Goal: Use online tool/utility: Utilize a website feature to perform a specific function

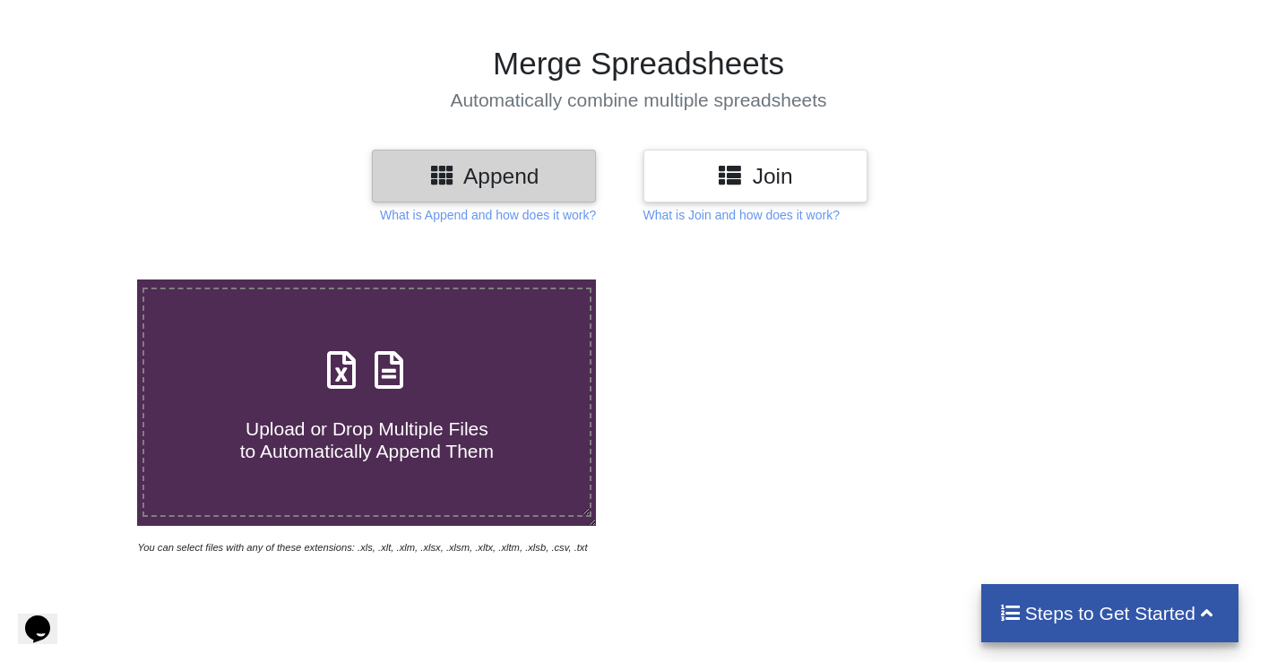
click at [395, 412] on h4 "Upload or Drop Multiple Files to Automatically Append Them" at bounding box center [367, 429] width 446 height 68
click at [86, 280] on input "Upload or Drop Multiple Files to Automatically Append Them" at bounding box center [86, 280] width 0 height 0
type input "C:\fakepath\Sawa Kart Price uploaded.xlsx"
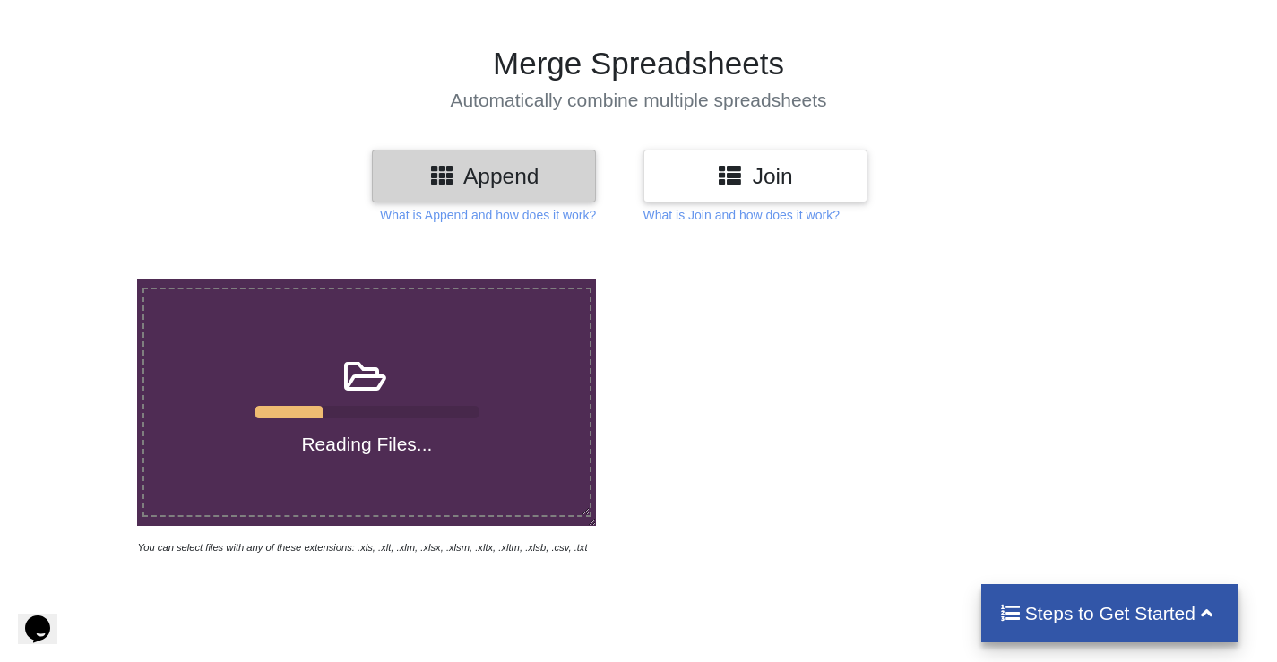
click at [515, 404] on div "Reading Files..." at bounding box center [367, 402] width 446 height 107
click at [86, 280] on input "Reading Files..." at bounding box center [86, 280] width 0 height 0
click at [711, 176] on h3 "Join" at bounding box center [755, 176] width 197 height 26
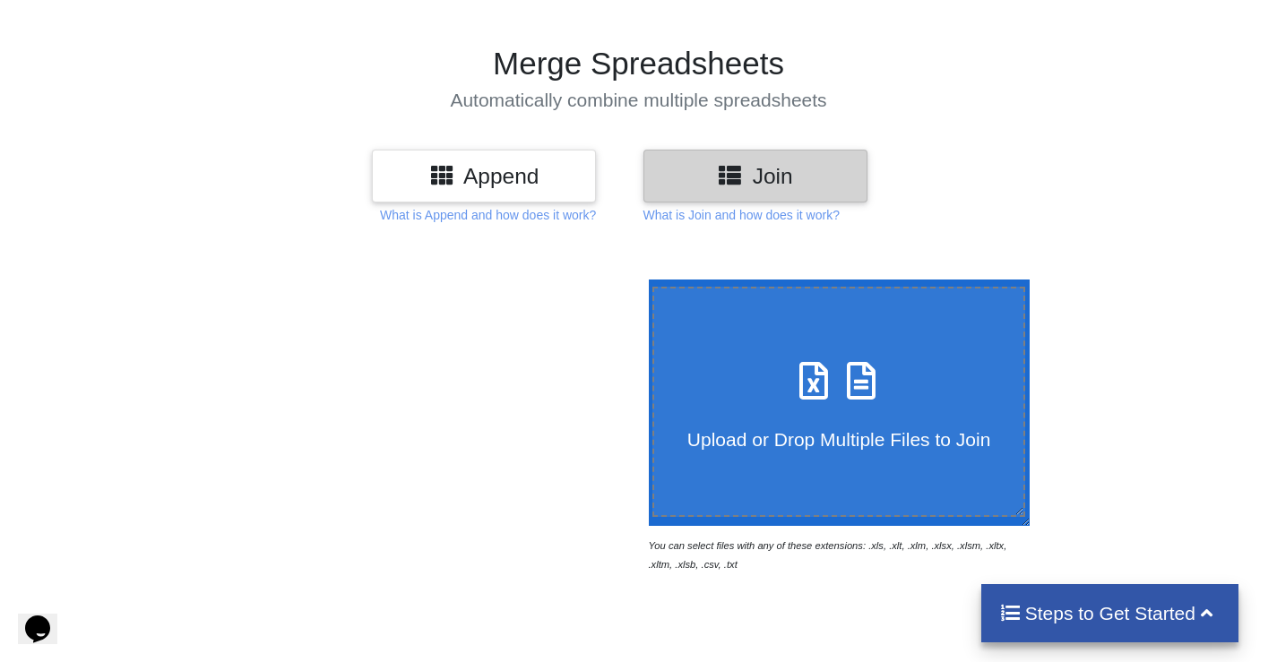
click at [754, 450] on span "Upload or Drop Multiple Files to Join" at bounding box center [838, 439] width 303 height 21
click at [644, 280] on input "Upload or Drop Multiple Files to Join" at bounding box center [644, 280] width 0 height 0
type input "C:\fakepath\Sawa Kart Price uploaded 2.xlsx"
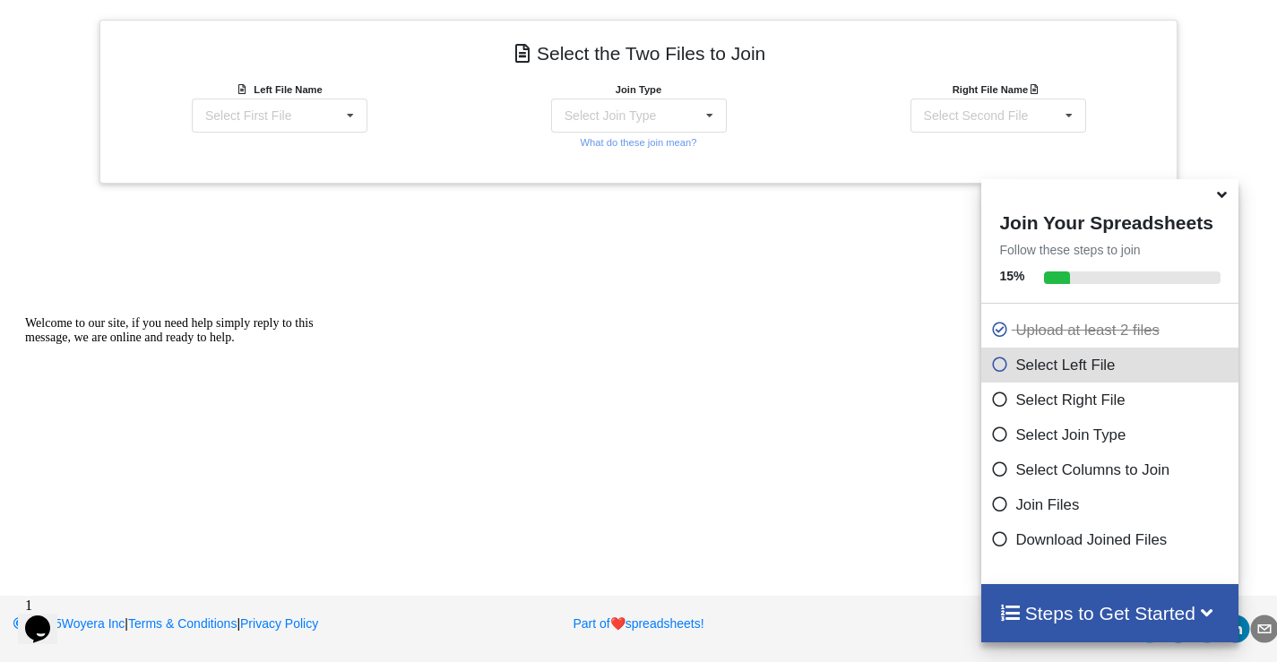
scroll to position [520, 0]
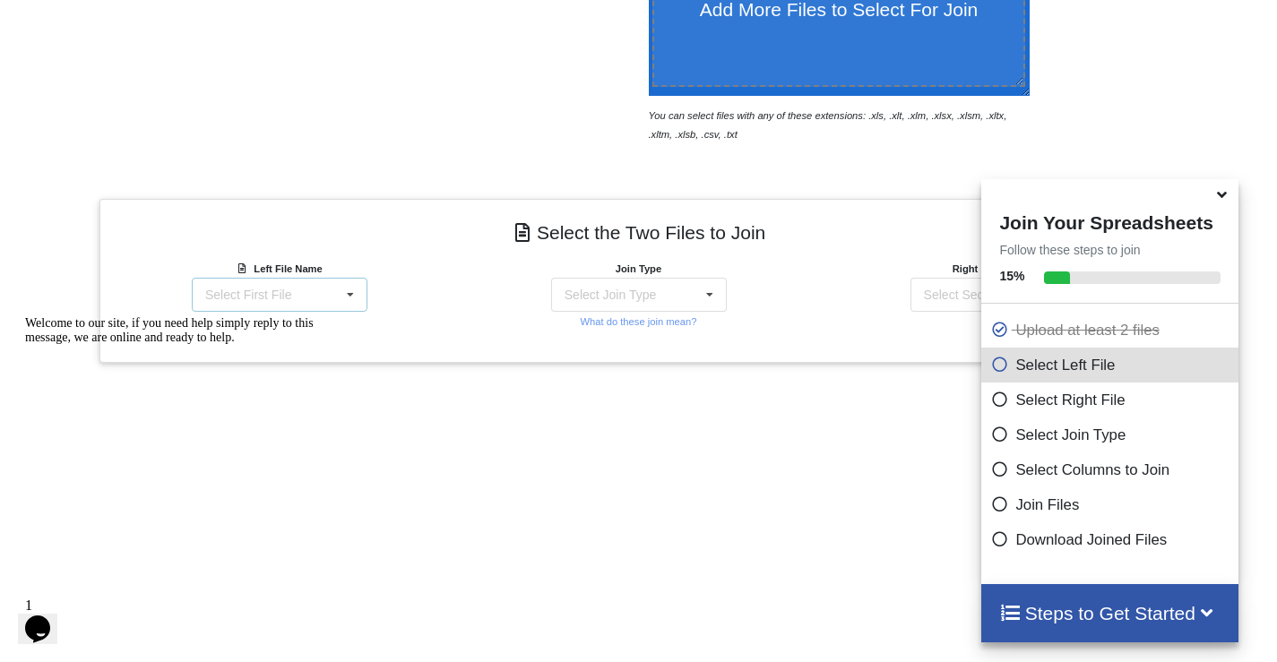
click at [326, 306] on div "Select First File Sawa Kart Price uploaded 2.xlsx : 1 - Hair Dryer Sawa Kart Pr…" at bounding box center [280, 295] width 176 height 34
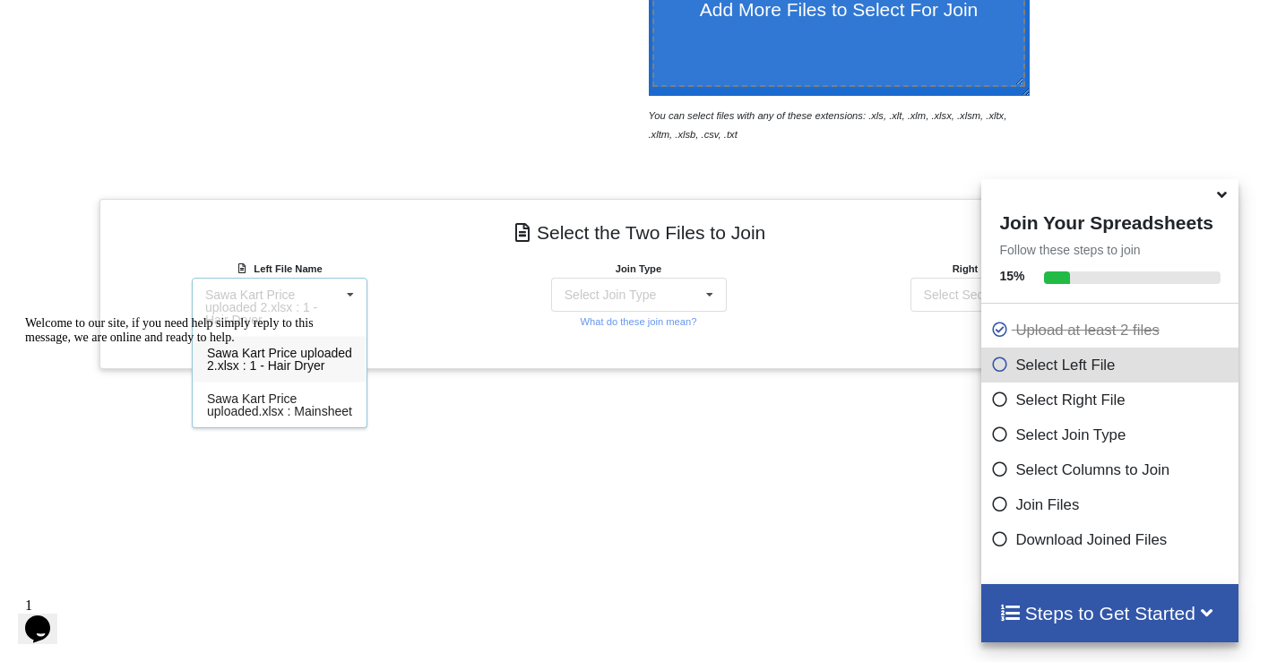
click at [283, 345] on div "Welcome to our site, if you need help simply reply to this message, we are onli…" at bounding box center [186, 330] width 323 height 29
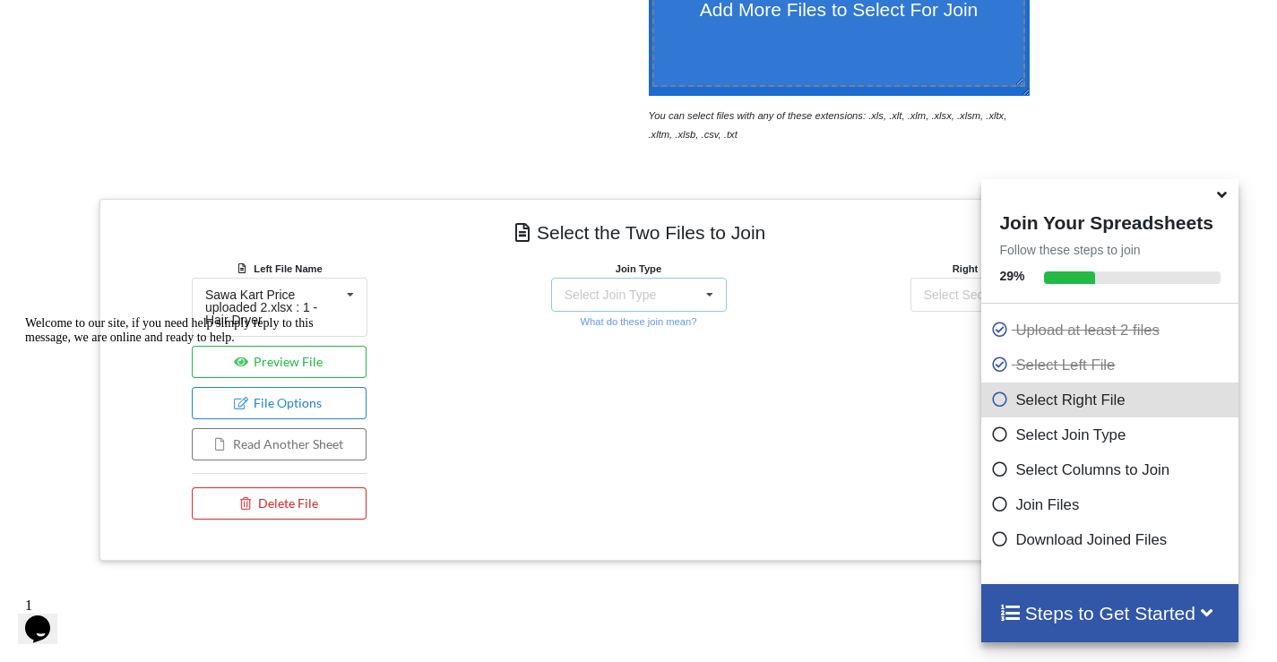
click at [683, 283] on div "Select Join Type INNER JOIN LEFT JOIN RIGHT JOIN FULL JOIN" at bounding box center [639, 295] width 176 height 34
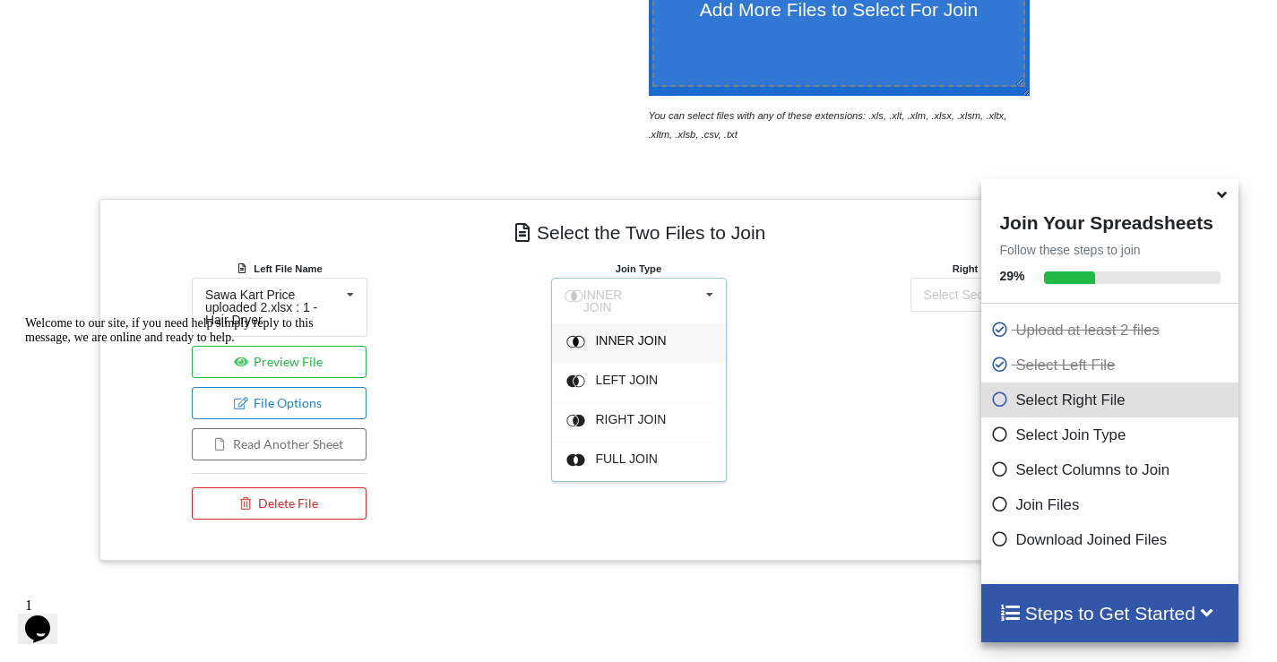
click at [661, 346] on div "INNER JOIN" at bounding box center [649, 343] width 109 height 19
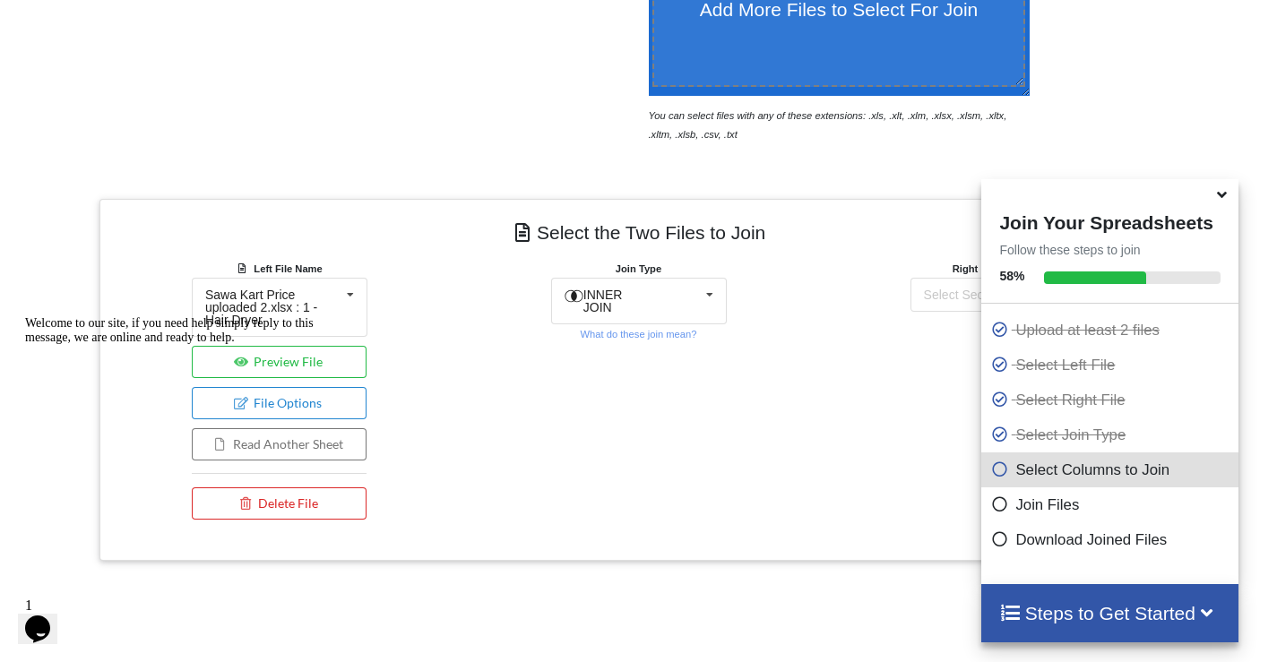
click at [829, 393] on div "Right File Name Select Second File Sawa Kart Price uploaded 2.xlsx : 1 - Hair D…" at bounding box center [997, 394] width 359 height 270
click at [1221, 199] on icon at bounding box center [1222, 192] width 19 height 16
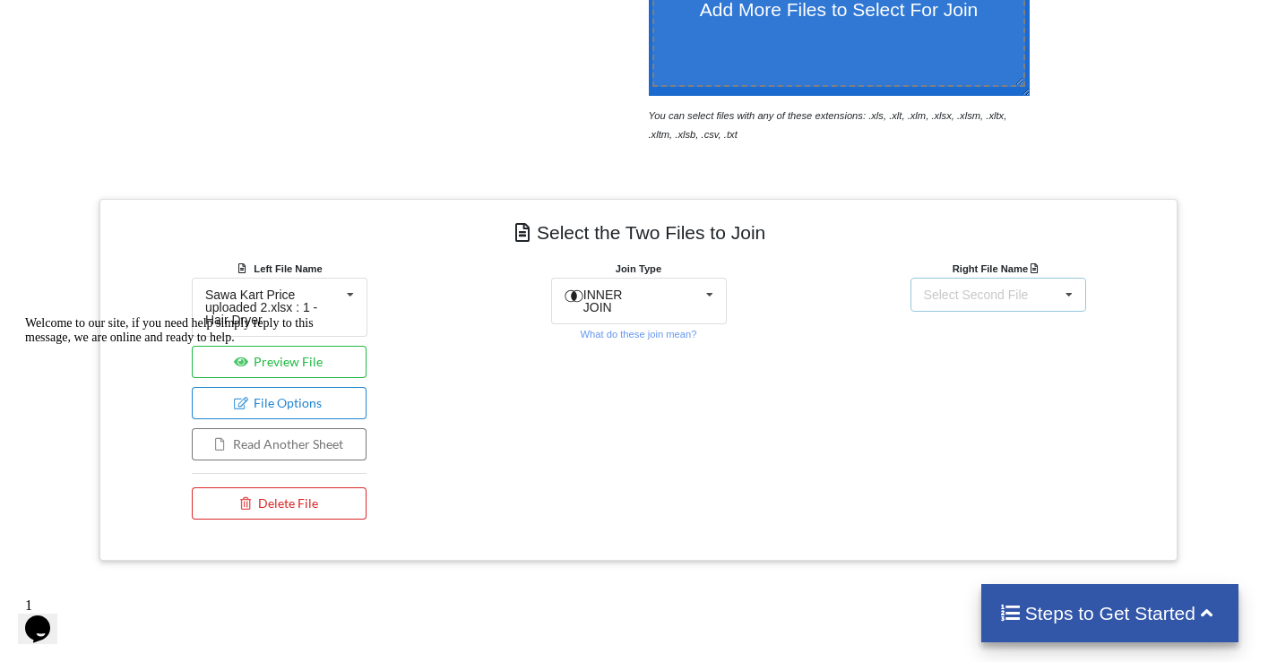
click at [1052, 299] on div "Select Second File Sawa Kart Price uploaded 2.xlsx : 1 - Hair Dryer Sawa Kart P…" at bounding box center [999, 295] width 176 height 34
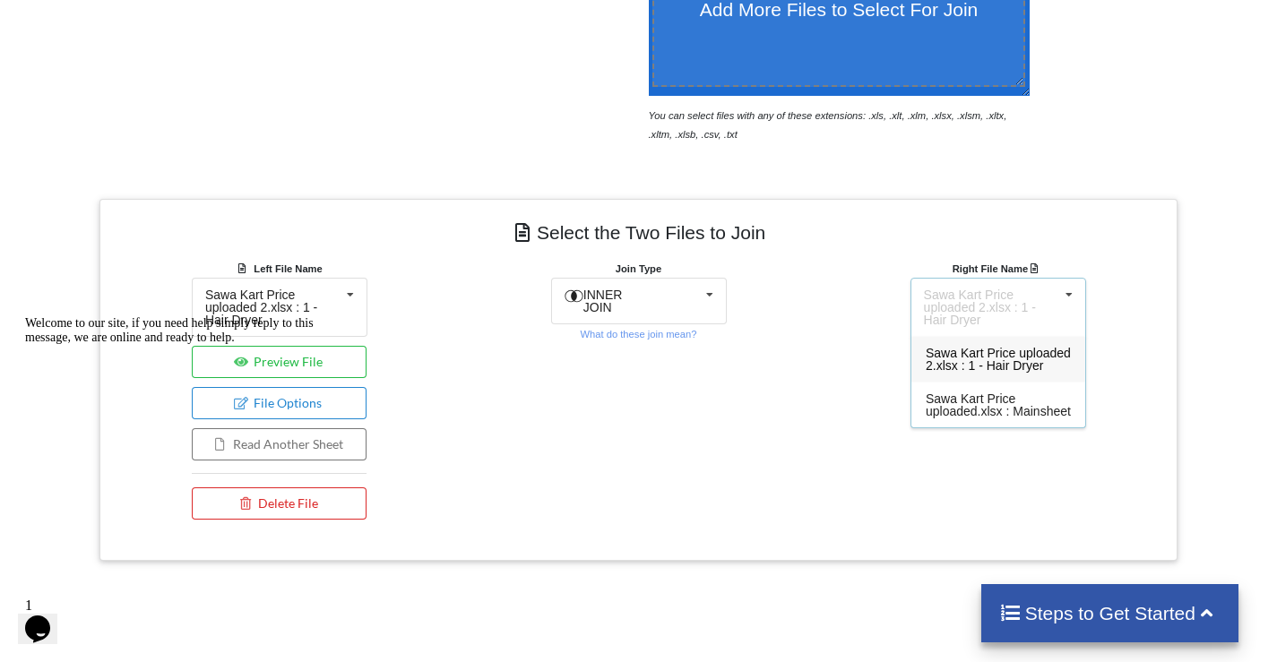
click at [1023, 350] on span "Sawa Kart Price uploaded 2.xlsx : 1 - Hair Dryer" at bounding box center [998, 359] width 145 height 27
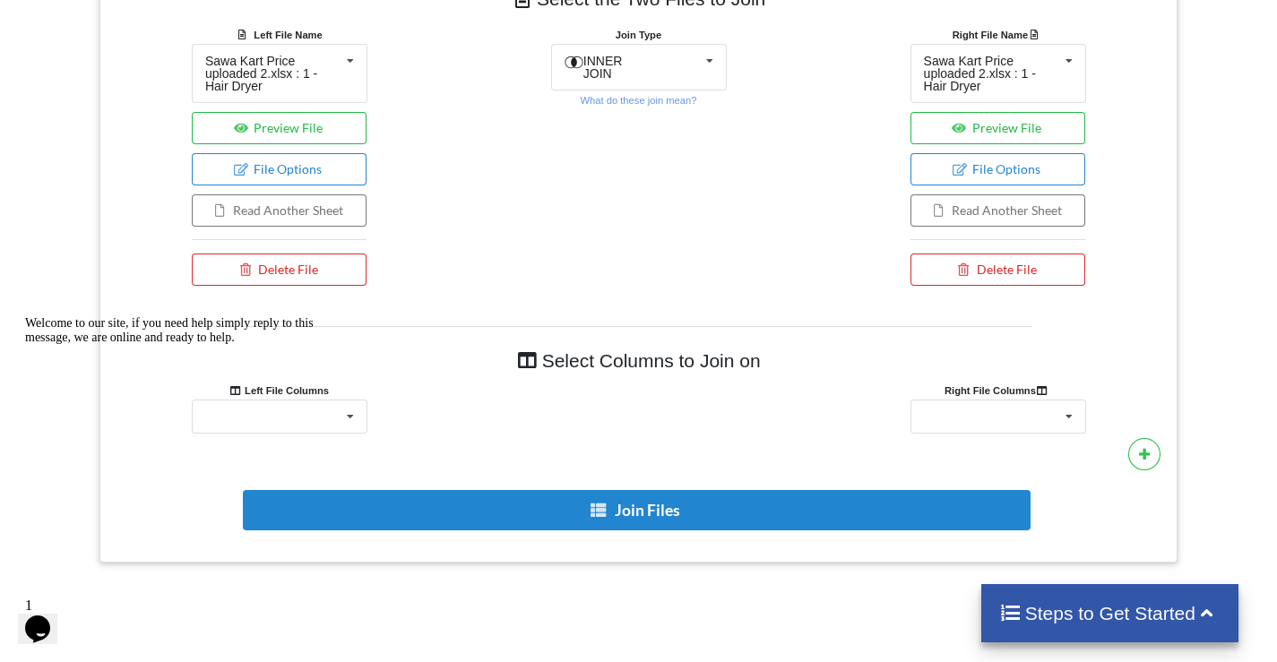
scroll to position [915, 0]
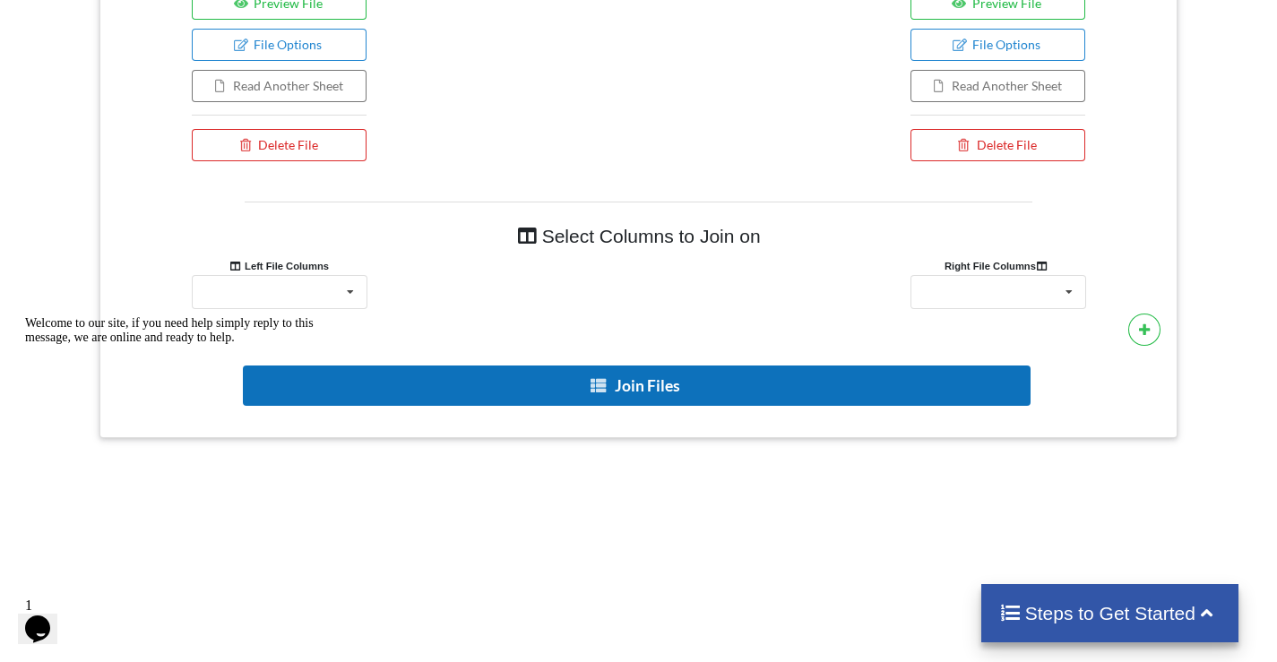
click at [688, 387] on button "Join Files" at bounding box center [637, 386] width 788 height 40
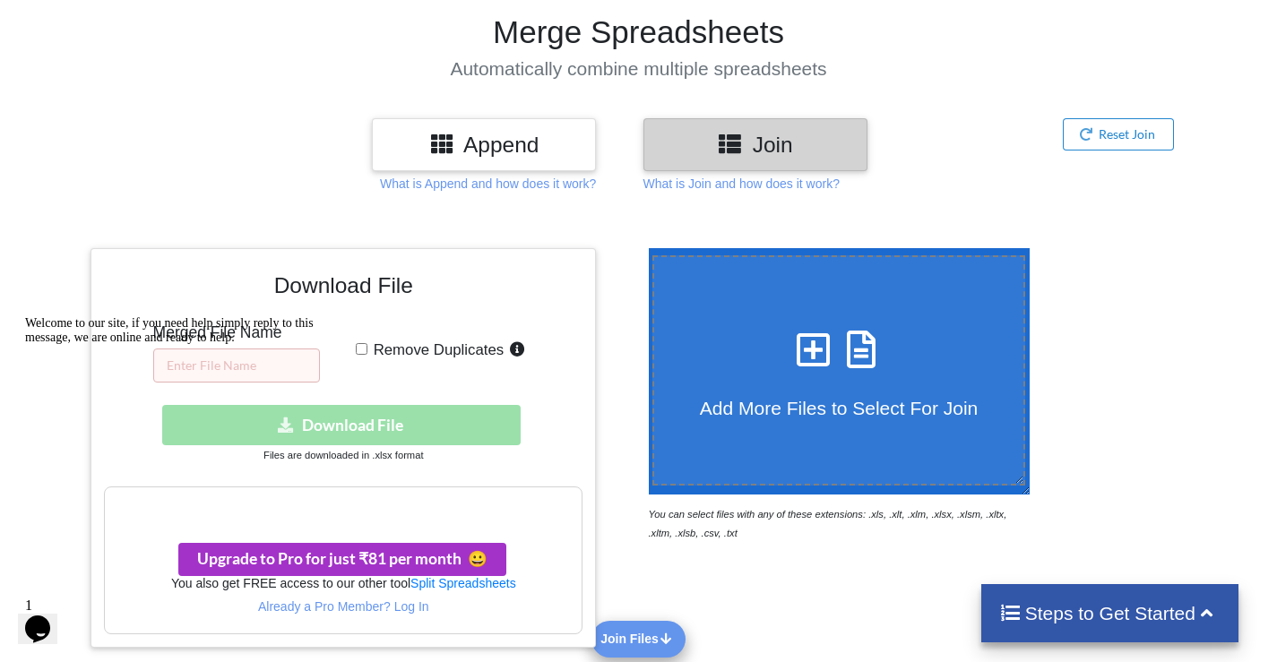
scroll to position [161, 0]
